Goal: Task Accomplishment & Management: Manage account settings

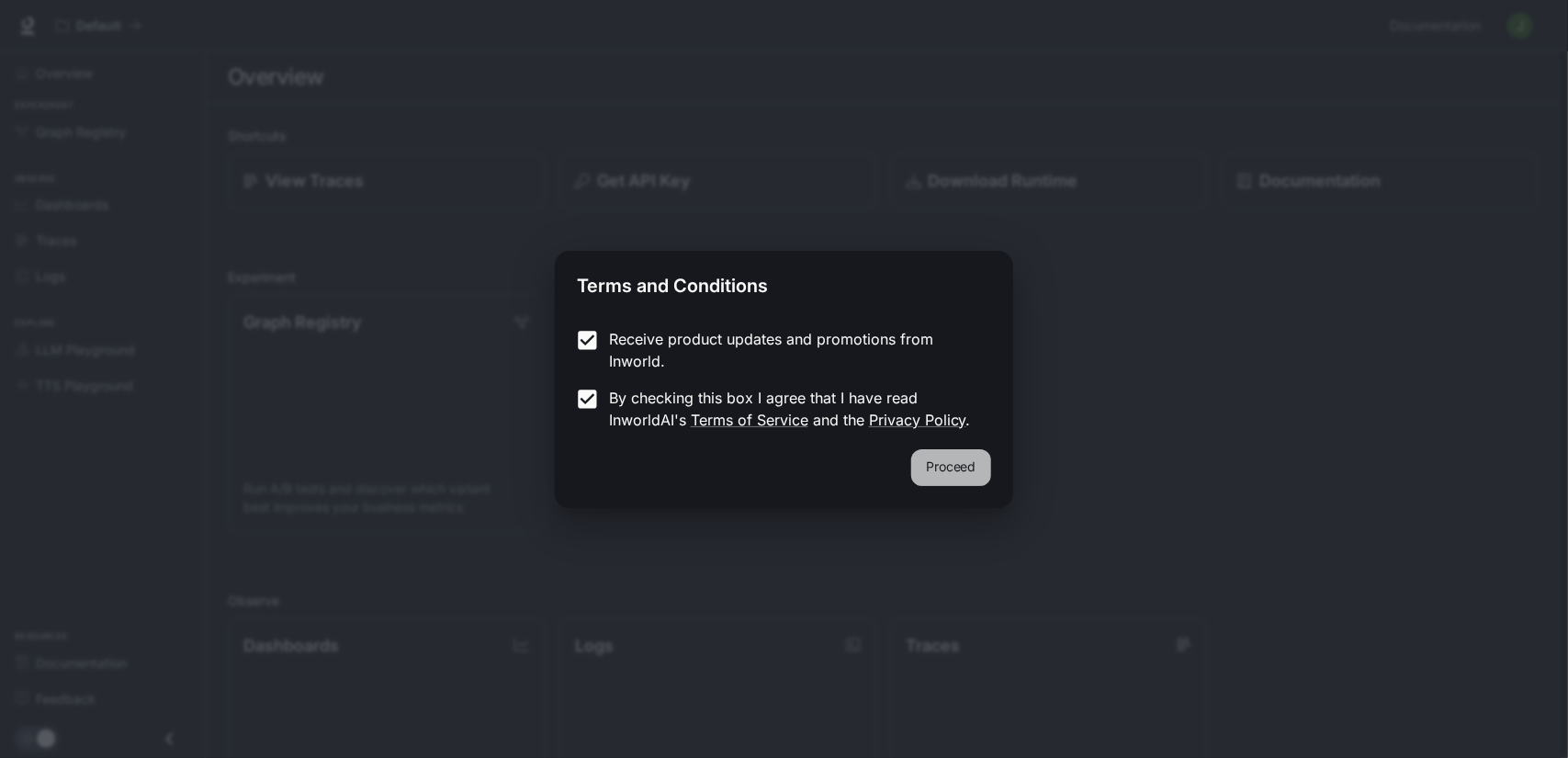
click at [926, 461] on button "Proceed" at bounding box center [951, 468] width 80 height 37
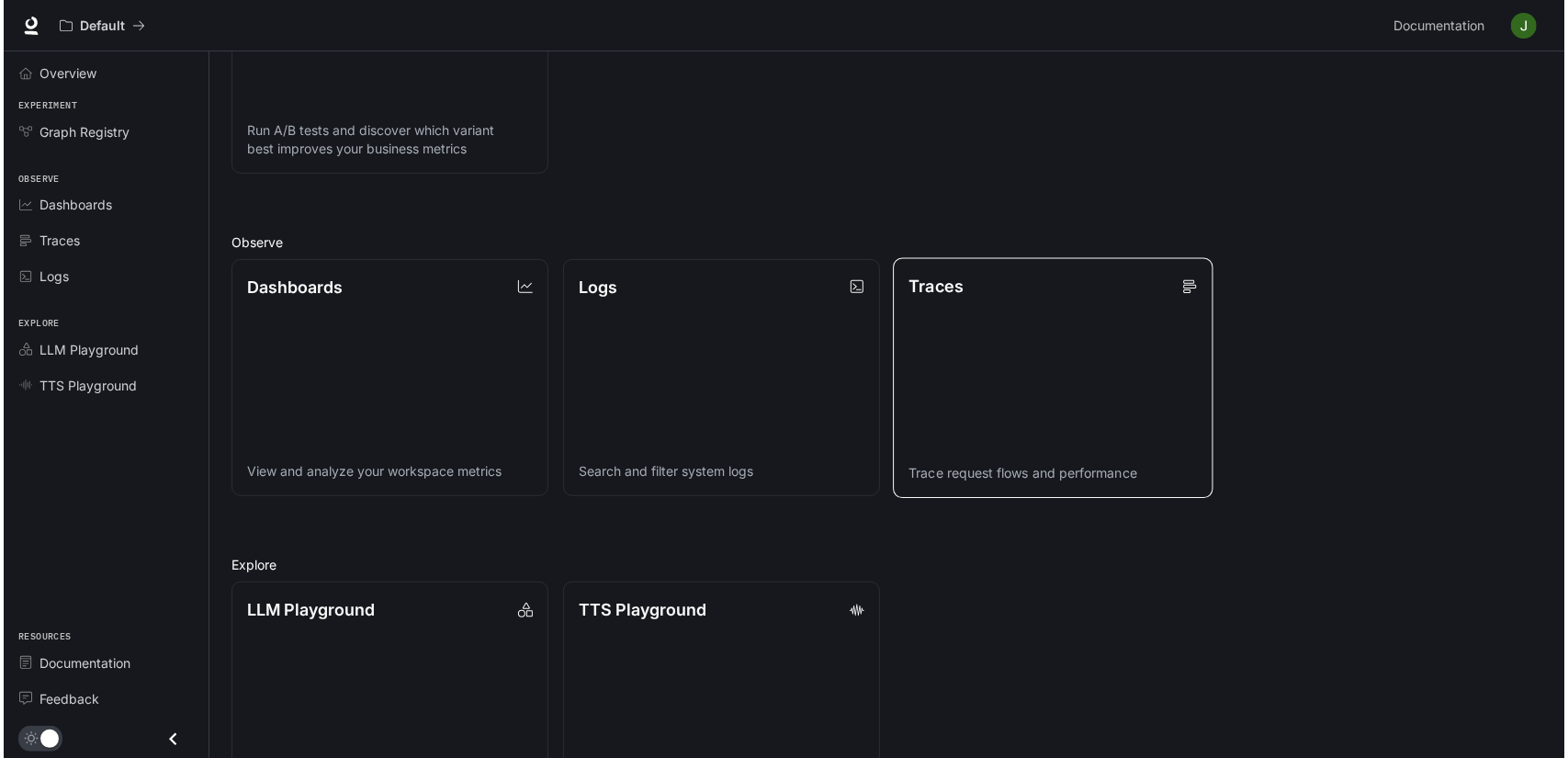
scroll to position [440, 0]
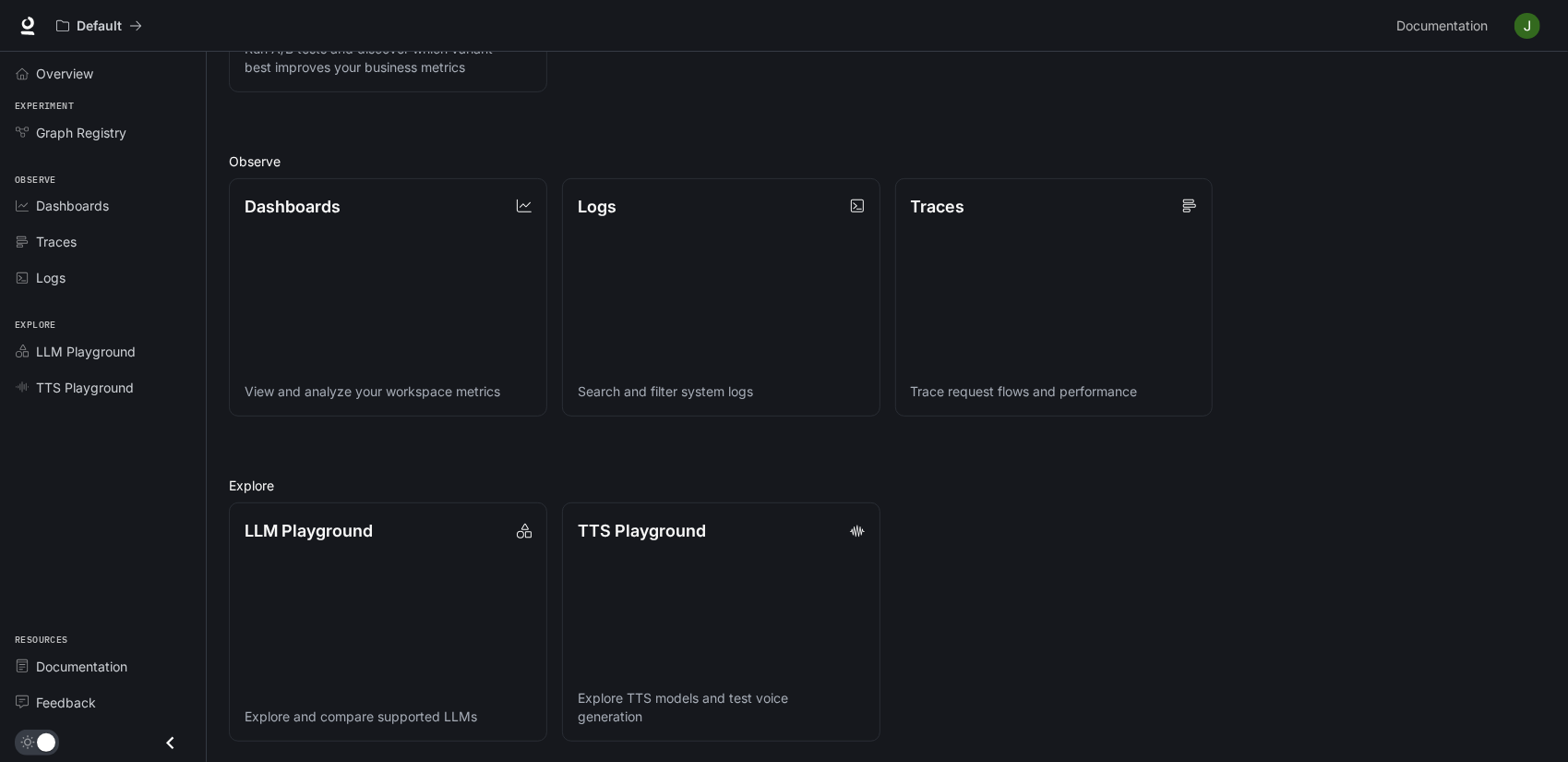
click at [1530, 23] on img "button" at bounding box center [1528, 26] width 26 height 26
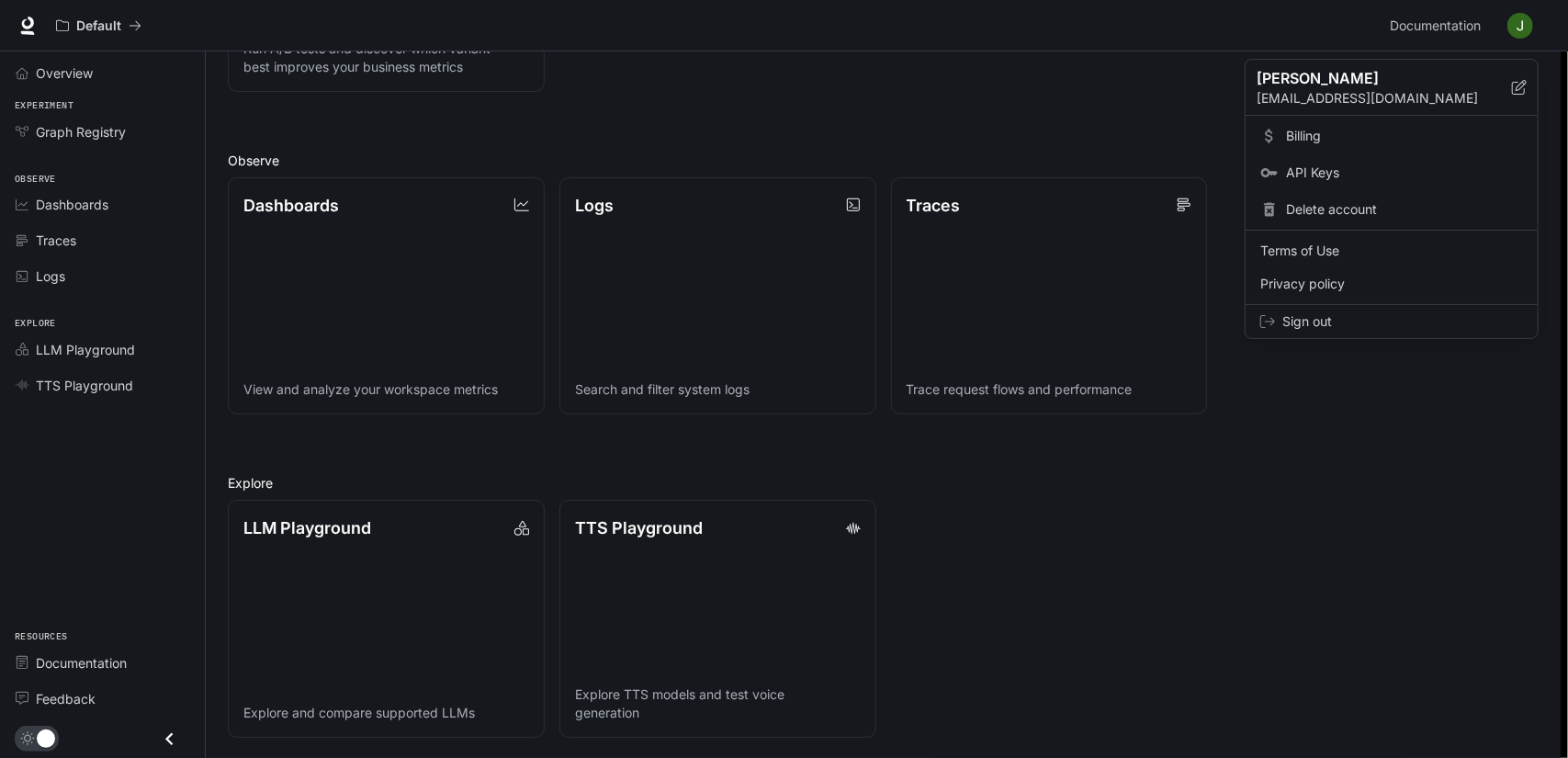
click at [1299, 128] on span "Billing" at bounding box center [1405, 136] width 237 height 19
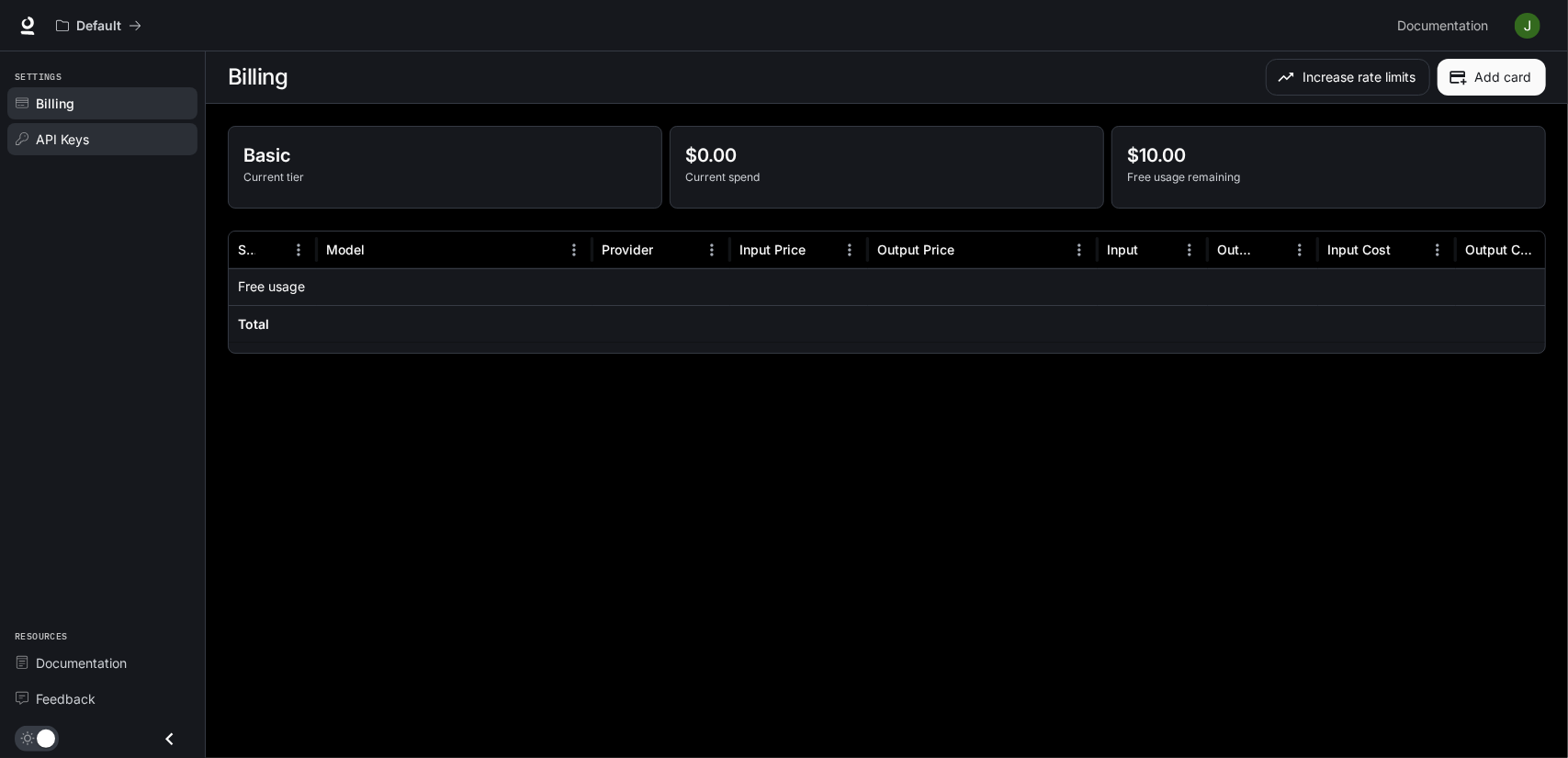
click at [171, 146] on div "API Keys" at bounding box center [113, 139] width 154 height 19
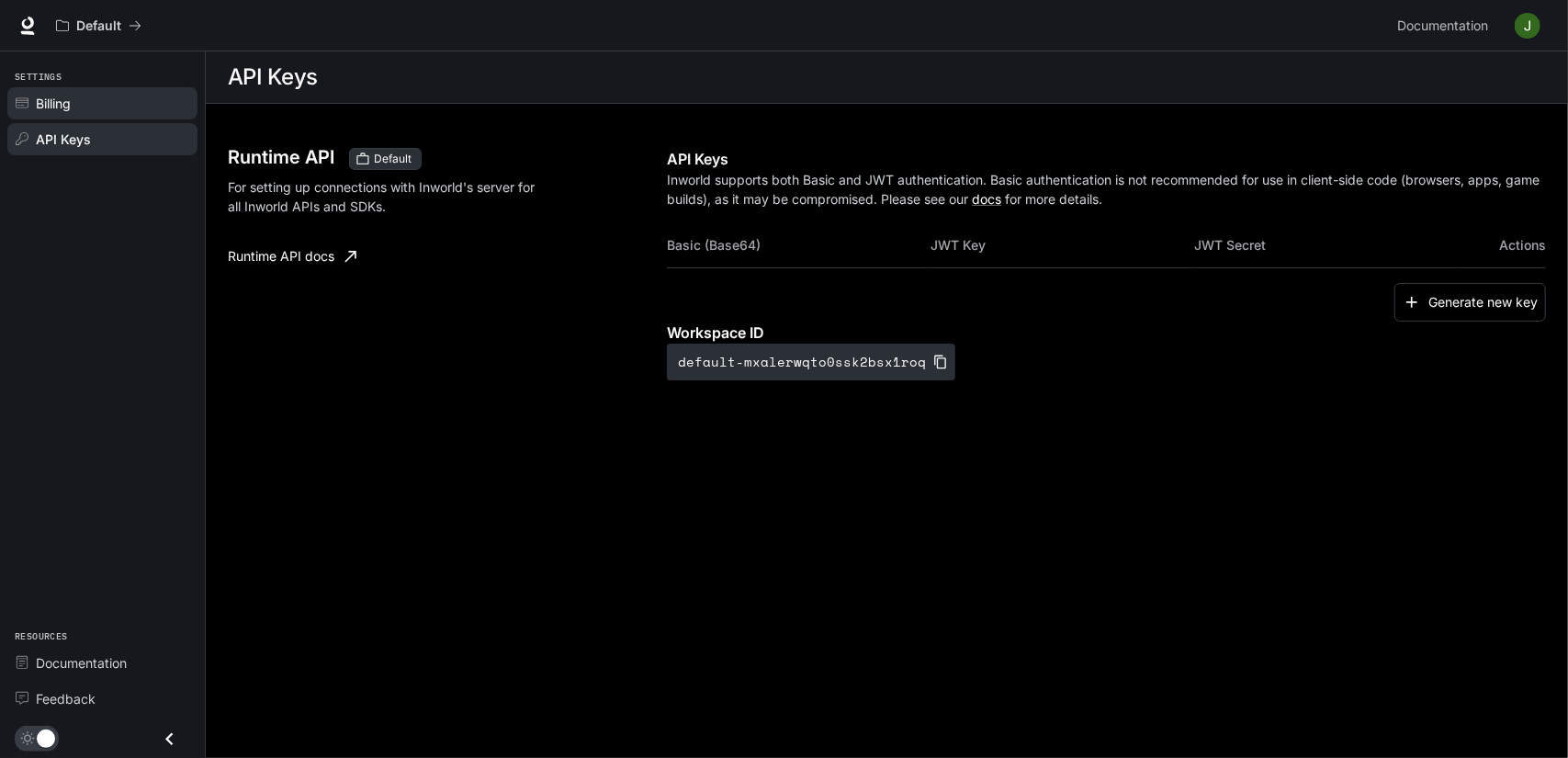
click at [81, 107] on div "Billing" at bounding box center [113, 103] width 154 height 19
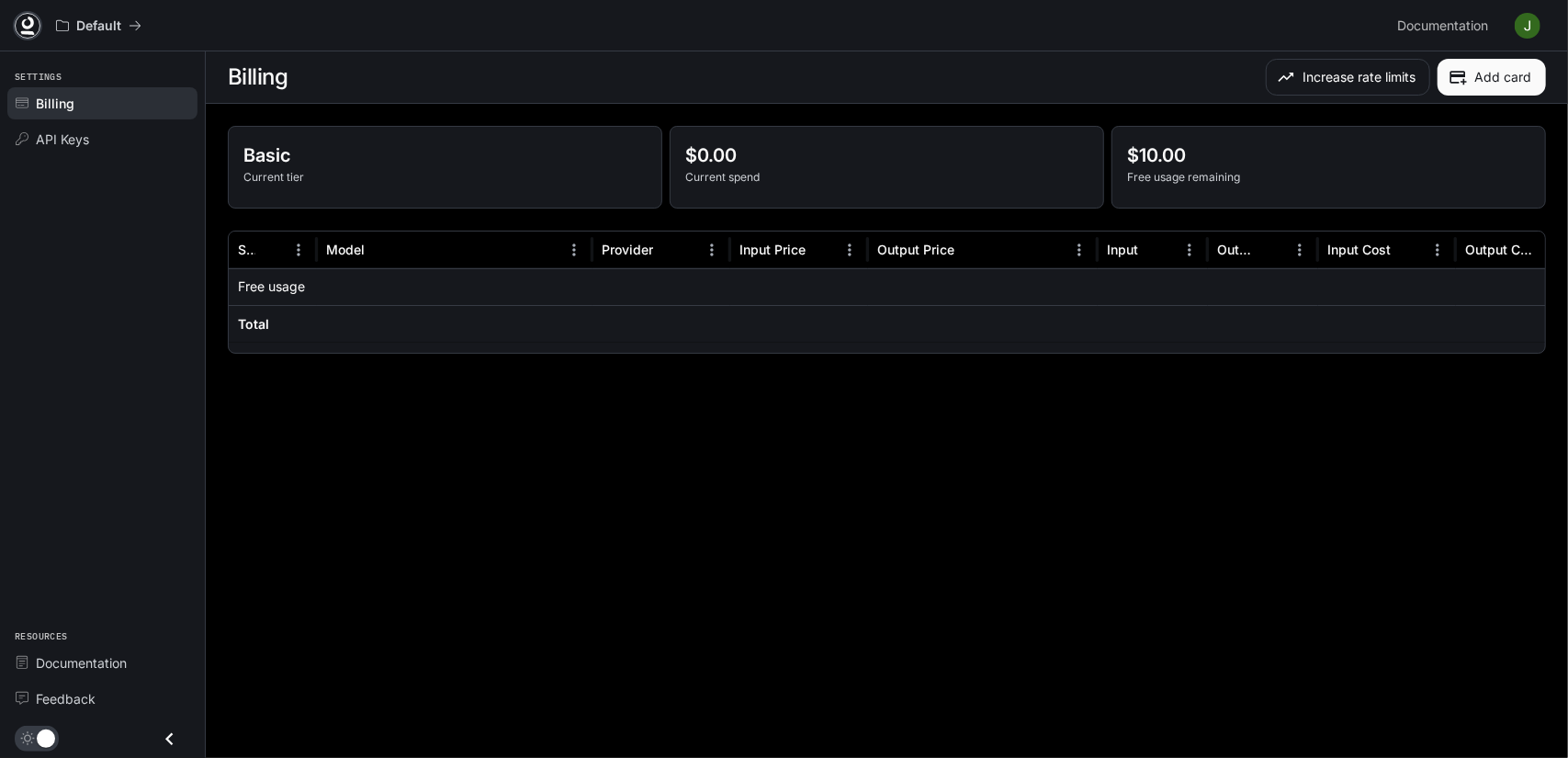
click at [33, 20] on icon at bounding box center [28, 23] width 12 height 13
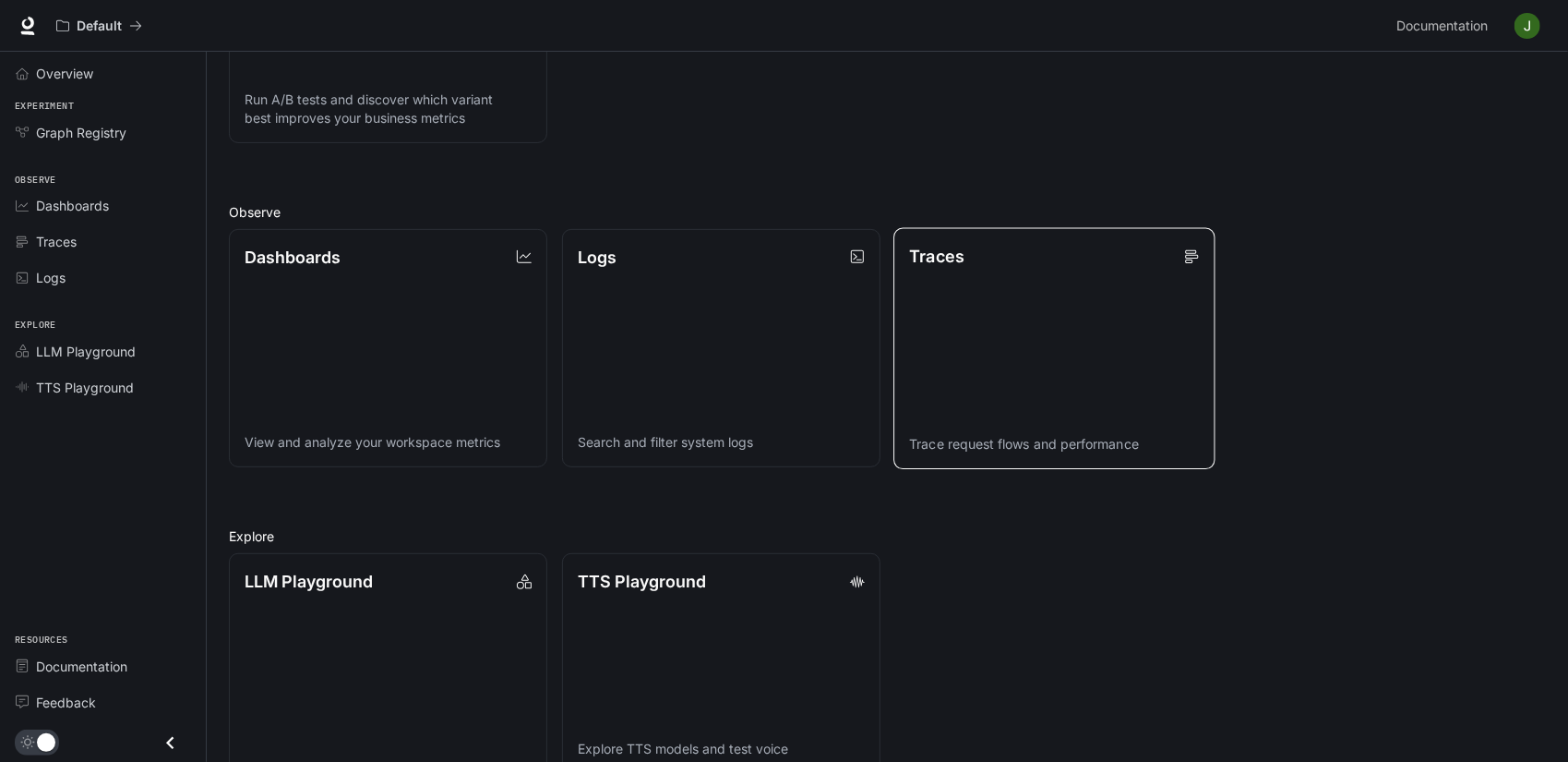
scroll to position [442, 0]
